Goal: Task Accomplishment & Management: Complete application form

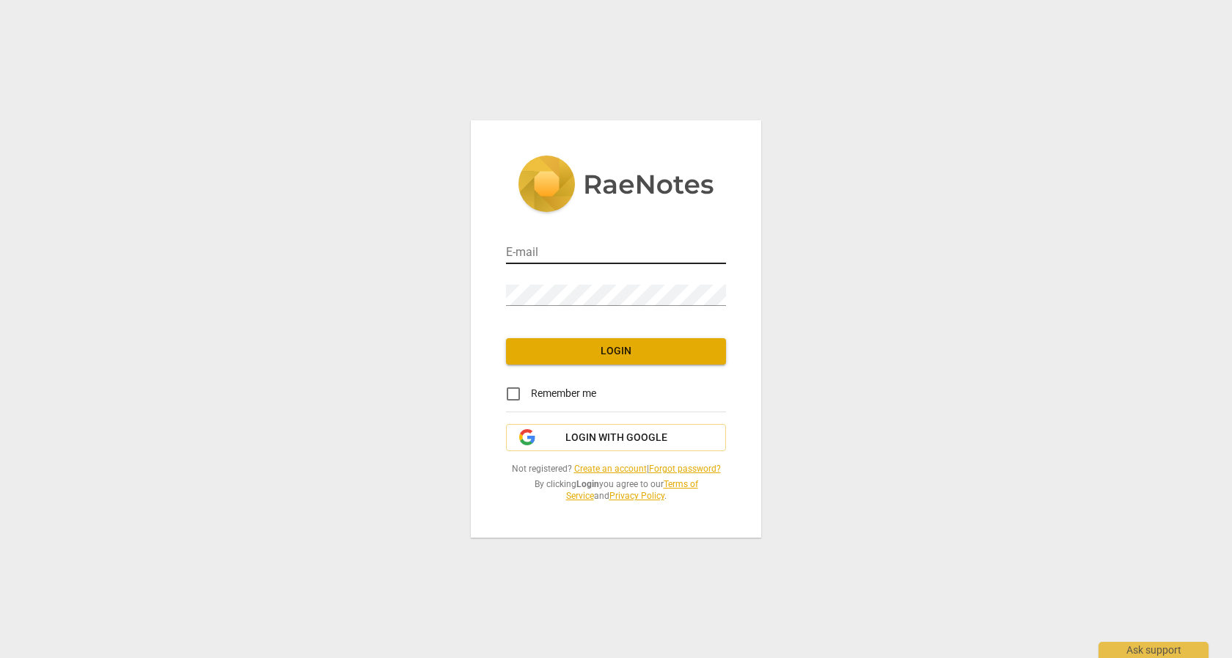
click at [568, 249] on input "email" at bounding box center [616, 253] width 220 height 21
type input "amccollum108@gmail.com"
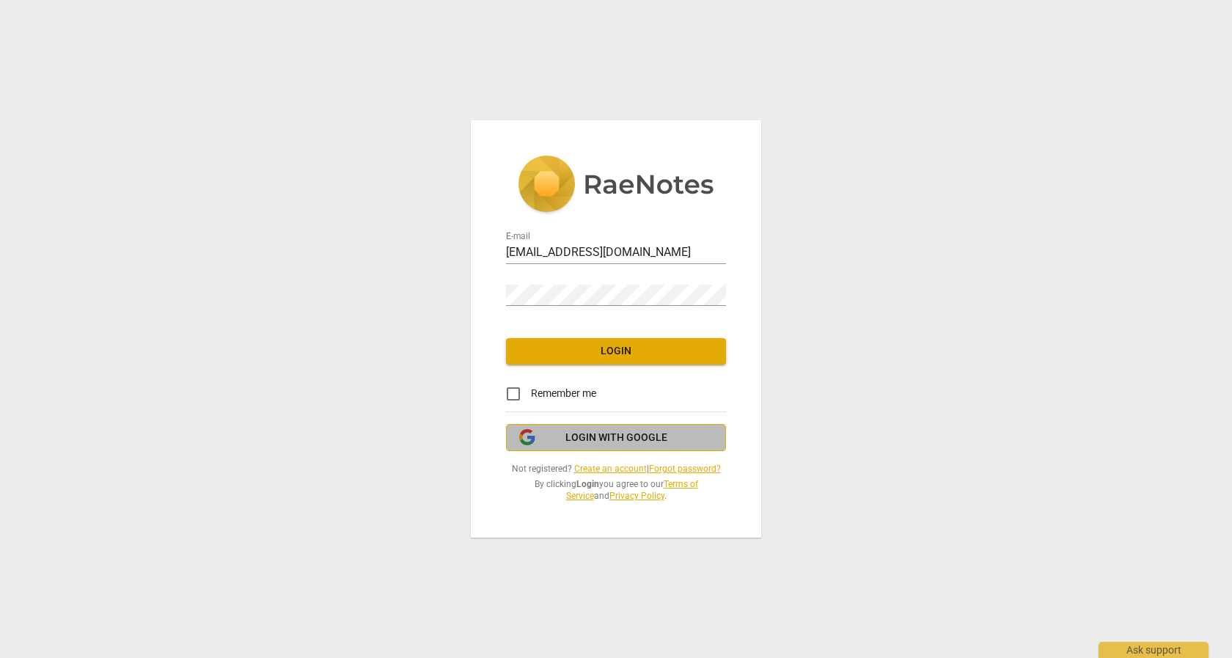
click at [580, 437] on span "Login with Google" at bounding box center [616, 438] width 102 height 15
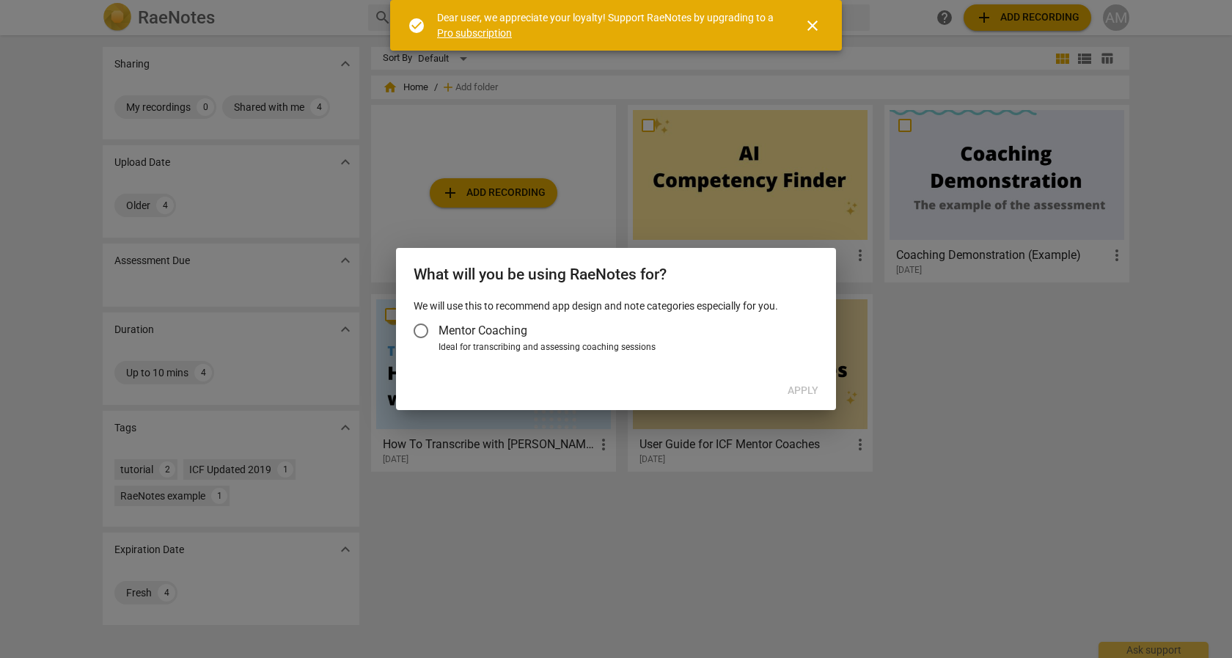
click at [420, 332] on input "Mentor Coaching" at bounding box center [420, 330] width 35 height 35
radio input "false"
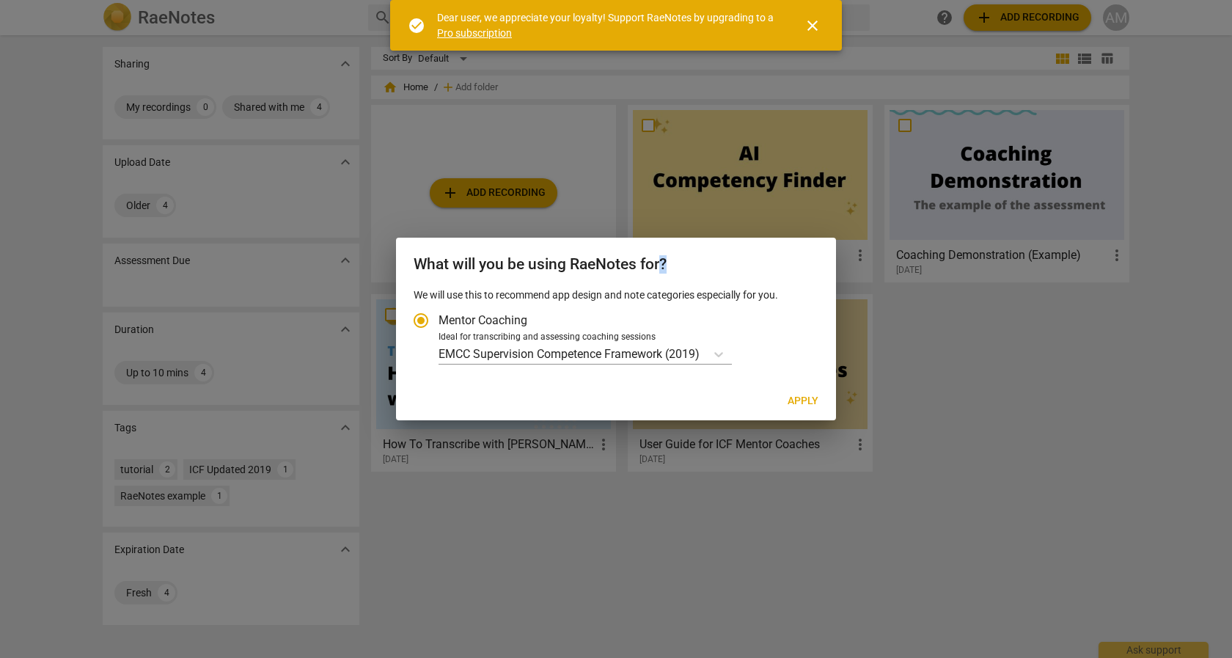
drag, startPoint x: 664, startPoint y: 252, endPoint x: 779, endPoint y: 238, distance: 116.0
click at [779, 238] on div "What will you be using RaeNotes for?" at bounding box center [616, 263] width 440 height 51
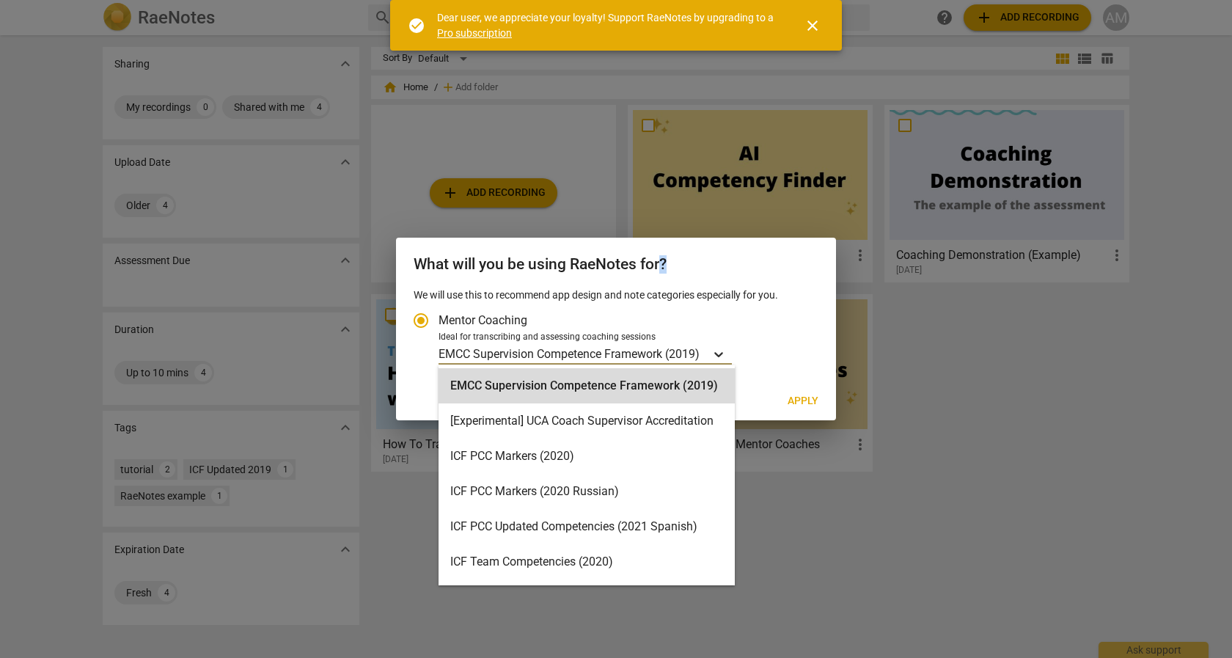
click at [721, 355] on icon "Account type" at bounding box center [718, 354] width 9 height 5
click at [0, 0] on input "Ideal for transcribing and assessing coaching sessions 16 results available. Us…" at bounding box center [0, 0] width 0 height 0
click at [650, 252] on div "What will you be using RaeNotes for?" at bounding box center [616, 263] width 440 height 51
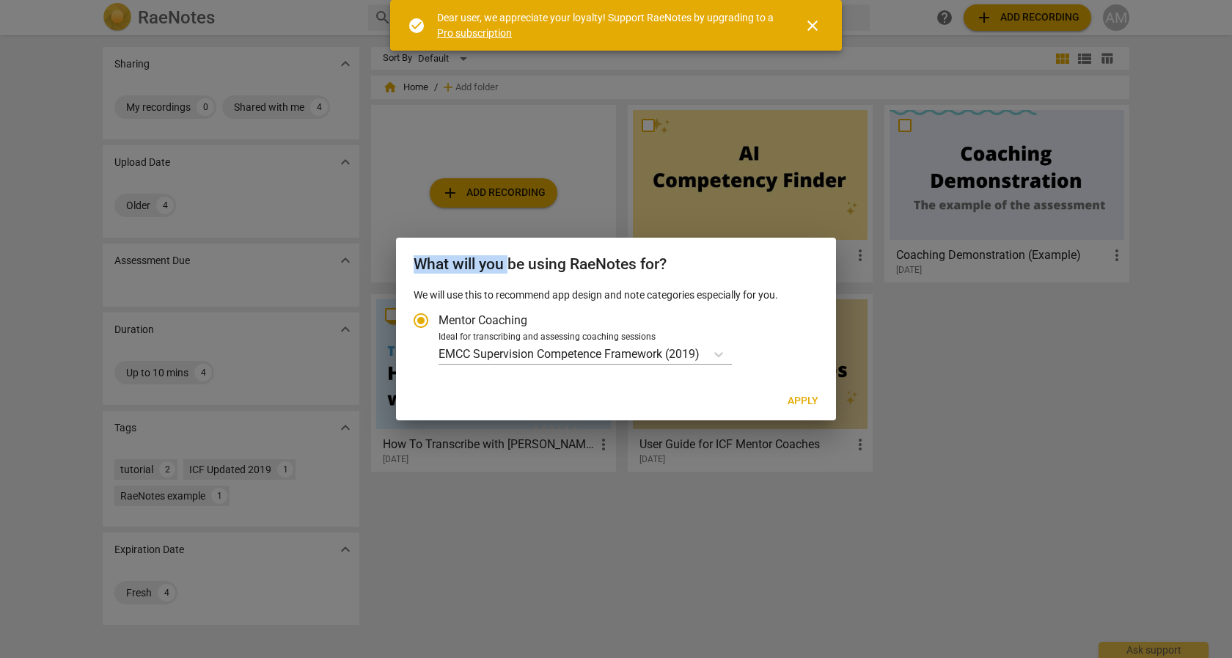
drag, startPoint x: 511, startPoint y: 248, endPoint x: 361, endPoint y: 238, distance: 150.7
click at [396, 238] on div "What will you be using RaeNotes for? We will use this to recommend app design a…" at bounding box center [616, 329] width 440 height 183
click at [720, 351] on icon "Account type" at bounding box center [718, 354] width 15 height 15
click at [0, 0] on input "Ideal for transcribing and assessing coaching sessions EMCC Supervision Compete…" at bounding box center [0, 0] width 0 height 0
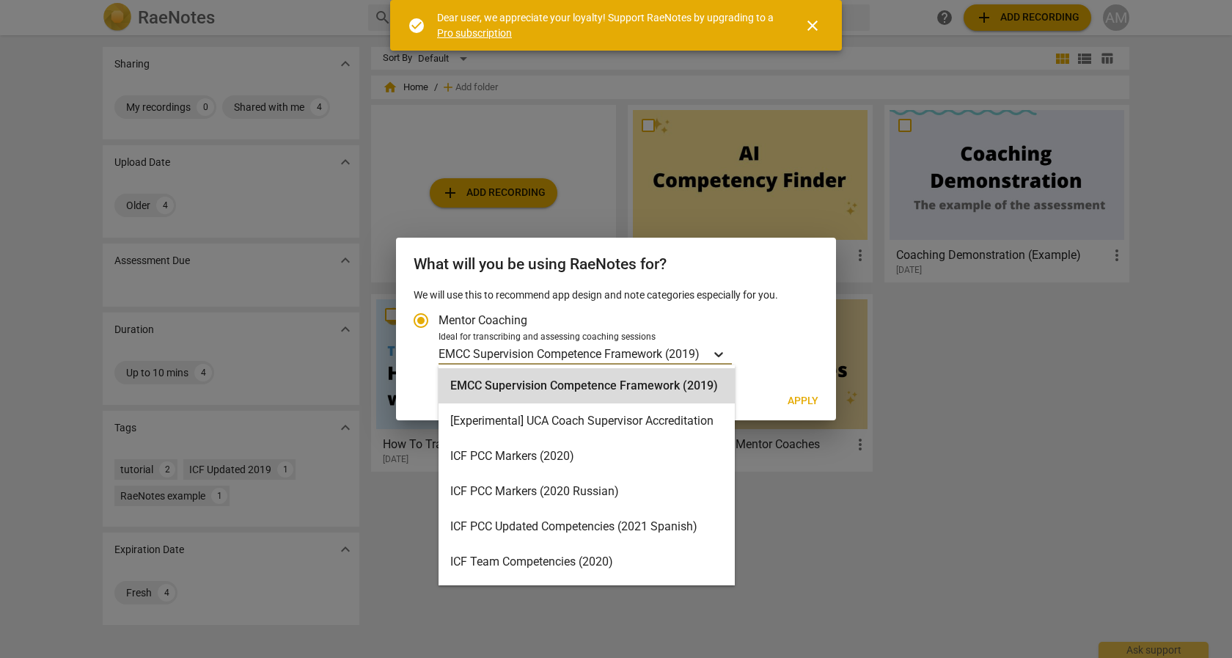
click at [726, 354] on icon "Account type" at bounding box center [718, 354] width 15 height 15
click at [0, 0] on input "Ideal for transcribing and assessing coaching sessions 16 results available. Us…" at bounding box center [0, 0] width 0 height 0
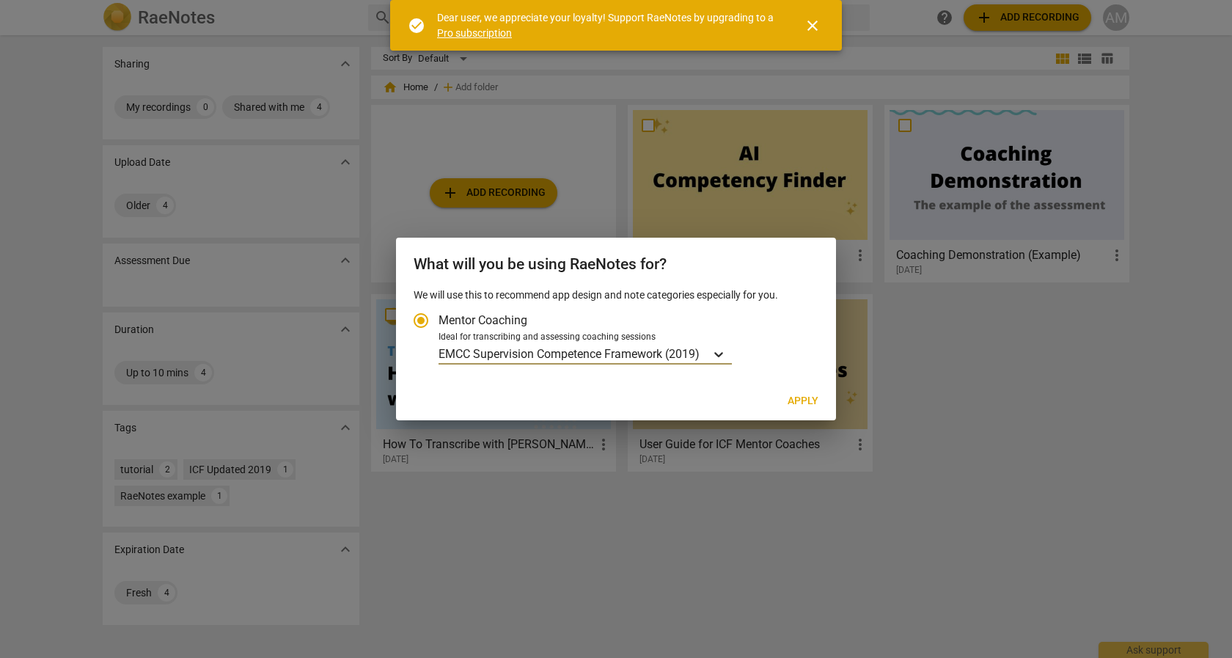
click at [723, 356] on icon "Account type" at bounding box center [718, 354] width 15 height 15
click at [0, 0] on input "Ideal for transcribing and assessing coaching sessions option EMCC Supervision …" at bounding box center [0, 0] width 0 height 0
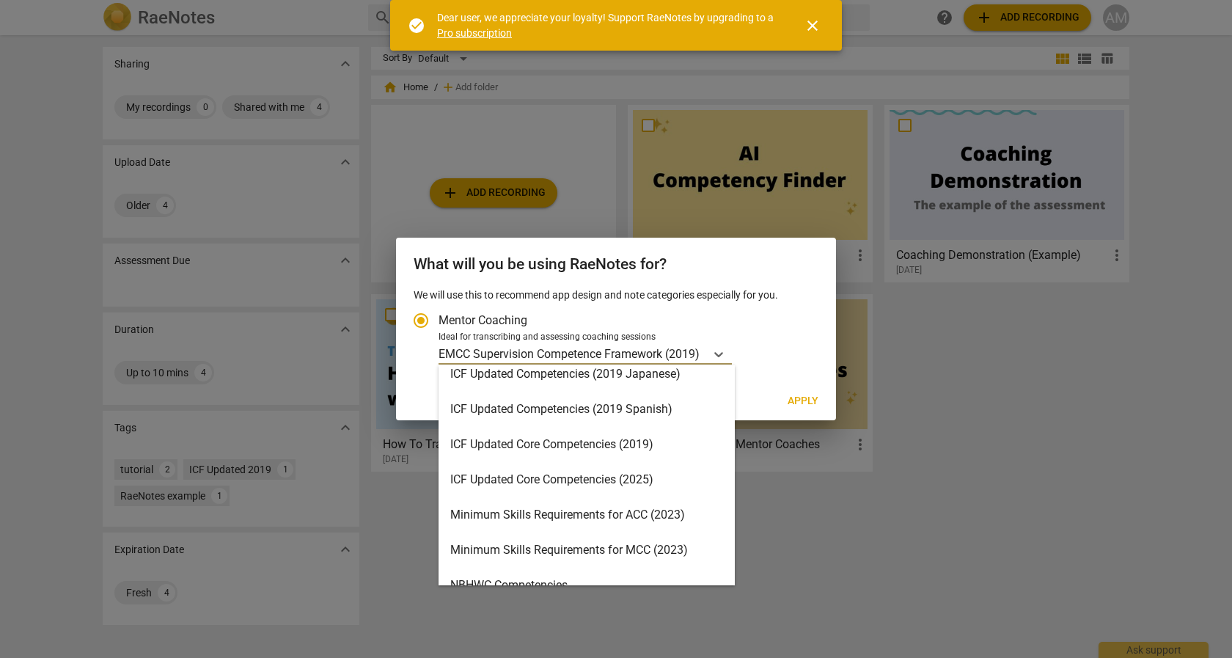
scroll to position [349, 0]
